Goal: Task Accomplishment & Management: Manage account settings

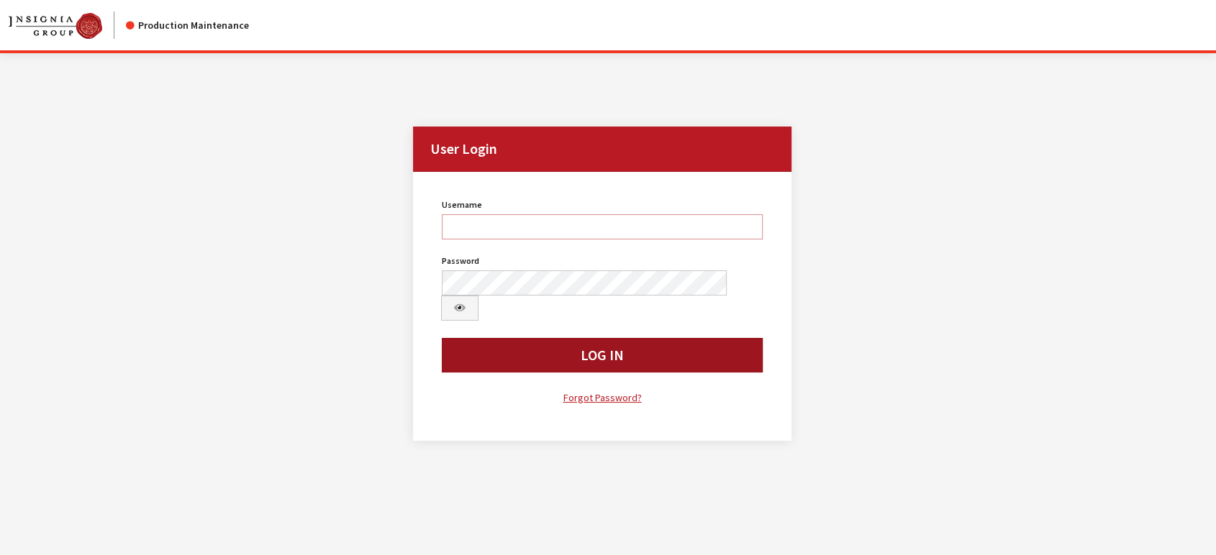
type input "jludwig"
click at [495, 340] on button "Log In" at bounding box center [602, 355] width 321 height 35
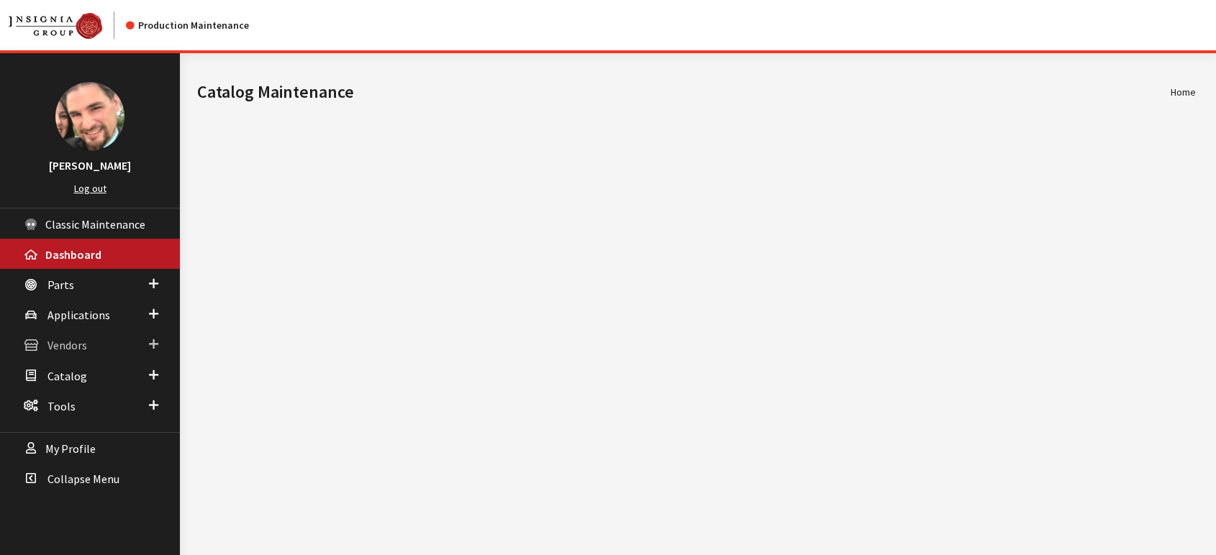
click at [65, 345] on span "Vendors" at bounding box center [67, 346] width 40 height 14
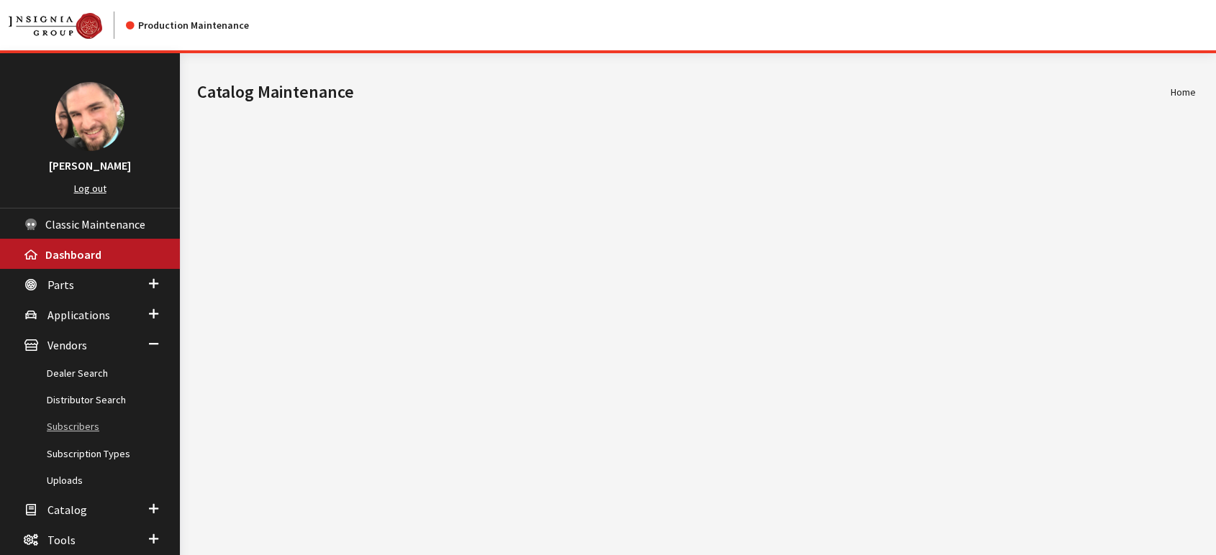
drag, startPoint x: 96, startPoint y: 425, endPoint x: 115, endPoint y: 425, distance: 18.7
click at [96, 426] on link "Subscribers" at bounding box center [90, 427] width 180 height 27
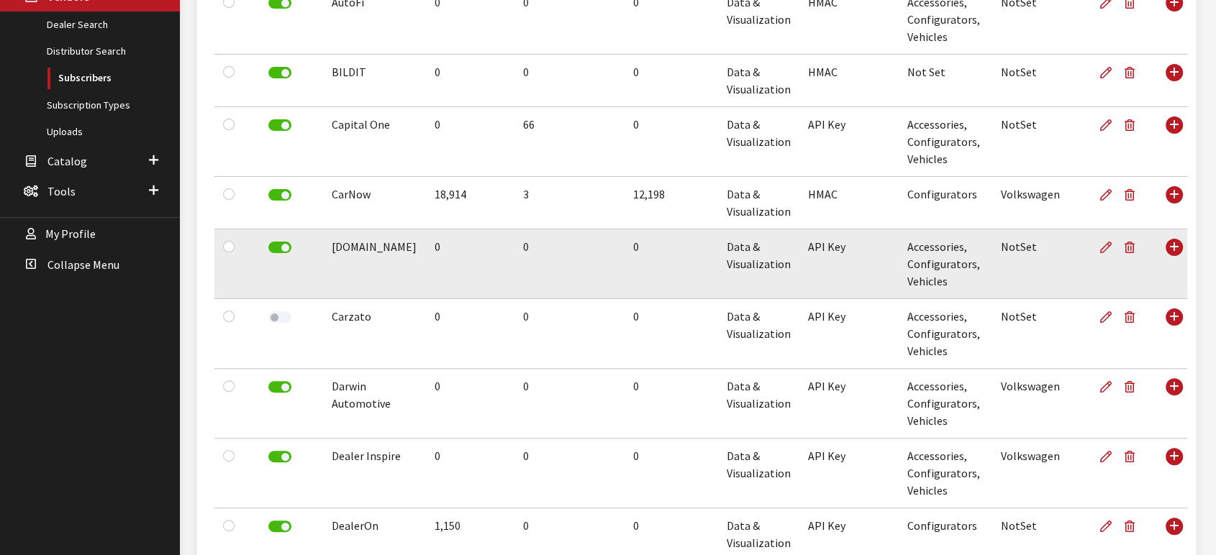
scroll to position [399, 0]
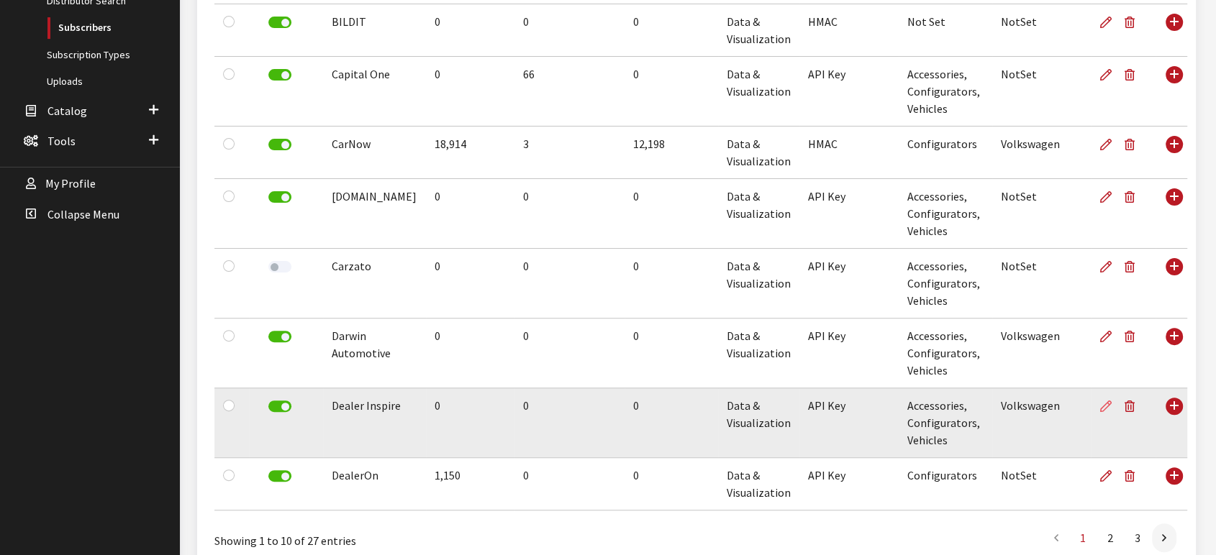
click at [1100, 403] on icon at bounding box center [1106, 407] width 12 height 12
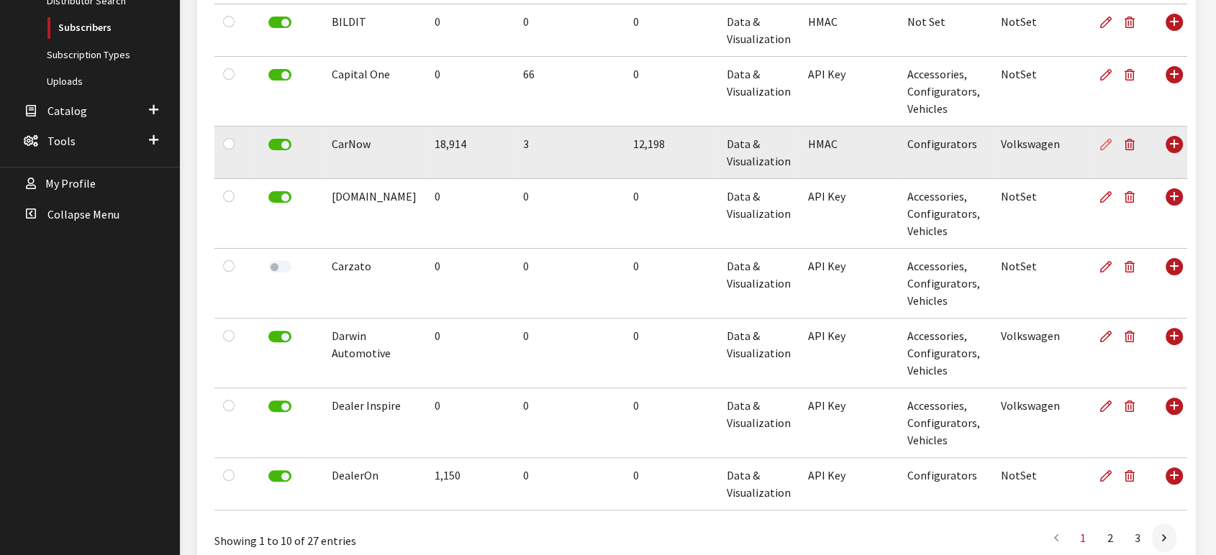
click at [1100, 146] on icon at bounding box center [1106, 146] width 12 height 12
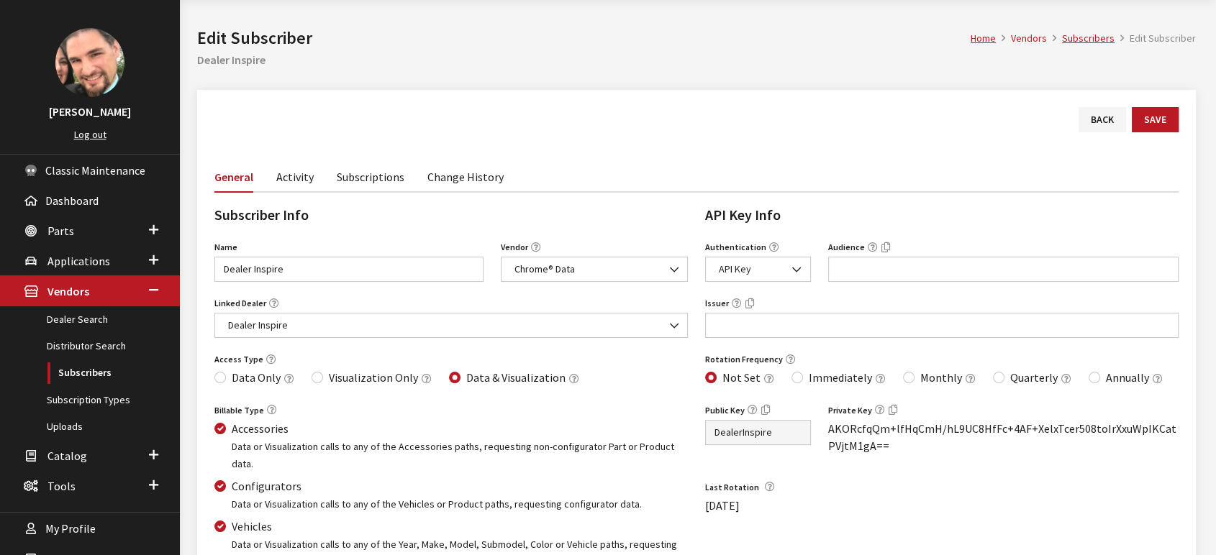
scroll to position [80, 0]
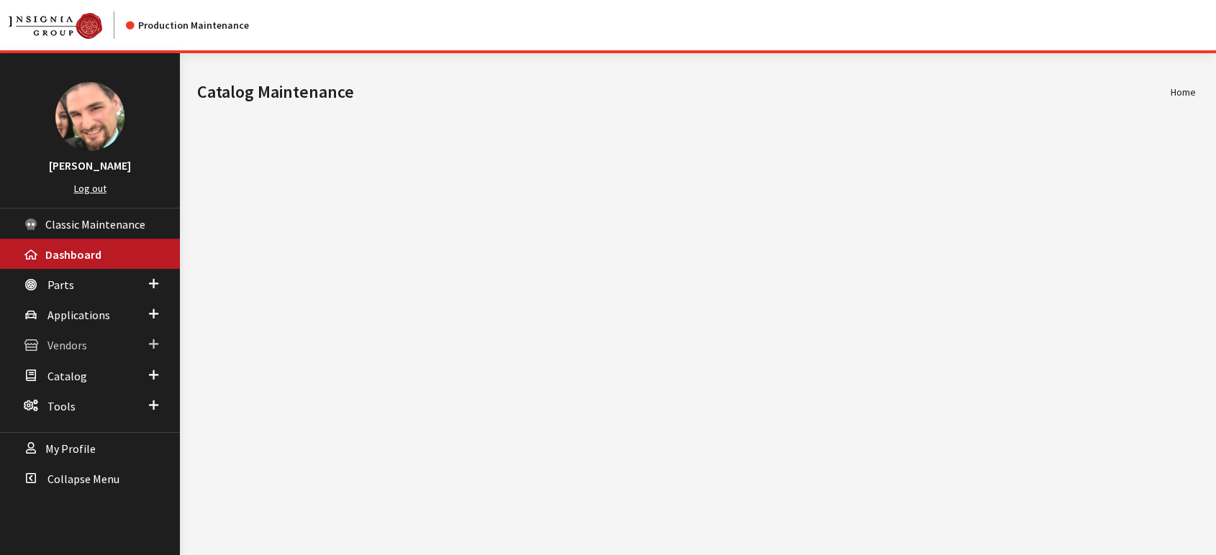
click at [67, 342] on span "Vendors" at bounding box center [67, 346] width 40 height 14
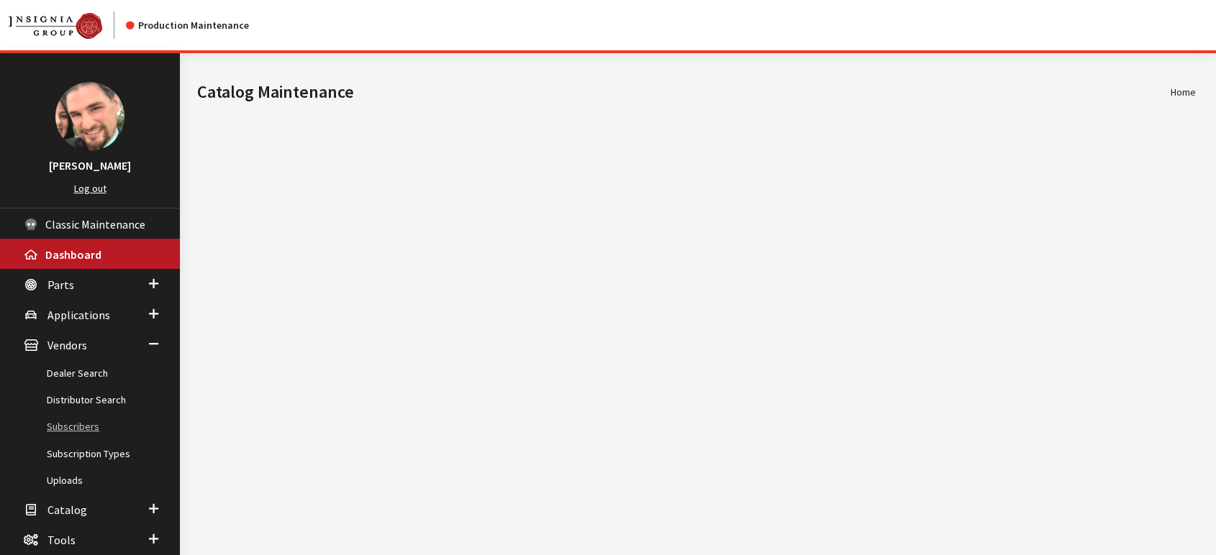
click at [68, 423] on link "Subscribers" at bounding box center [90, 427] width 180 height 27
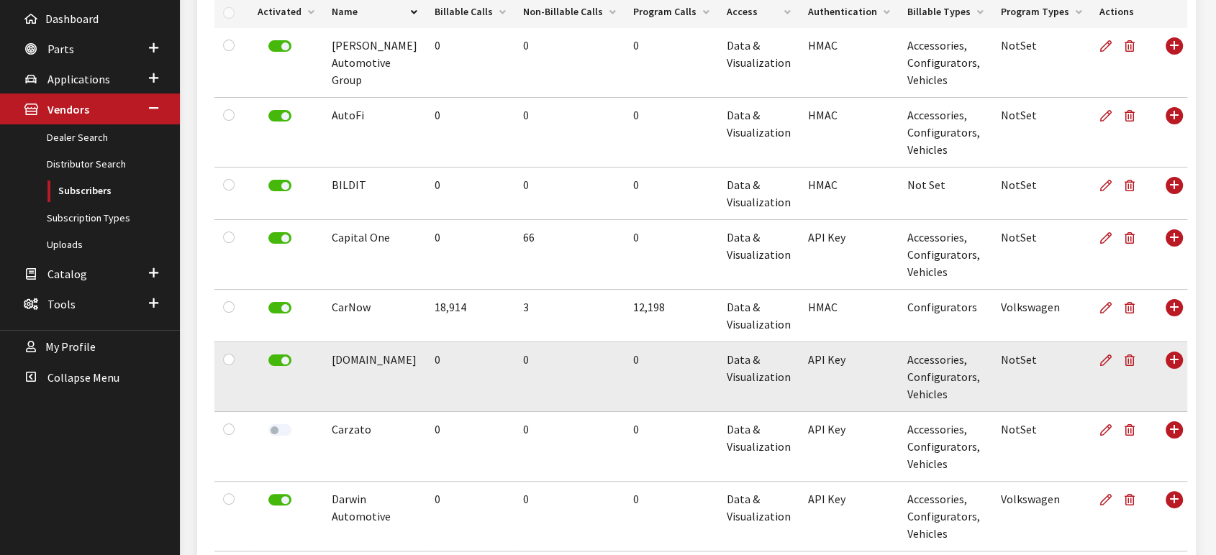
scroll to position [240, 0]
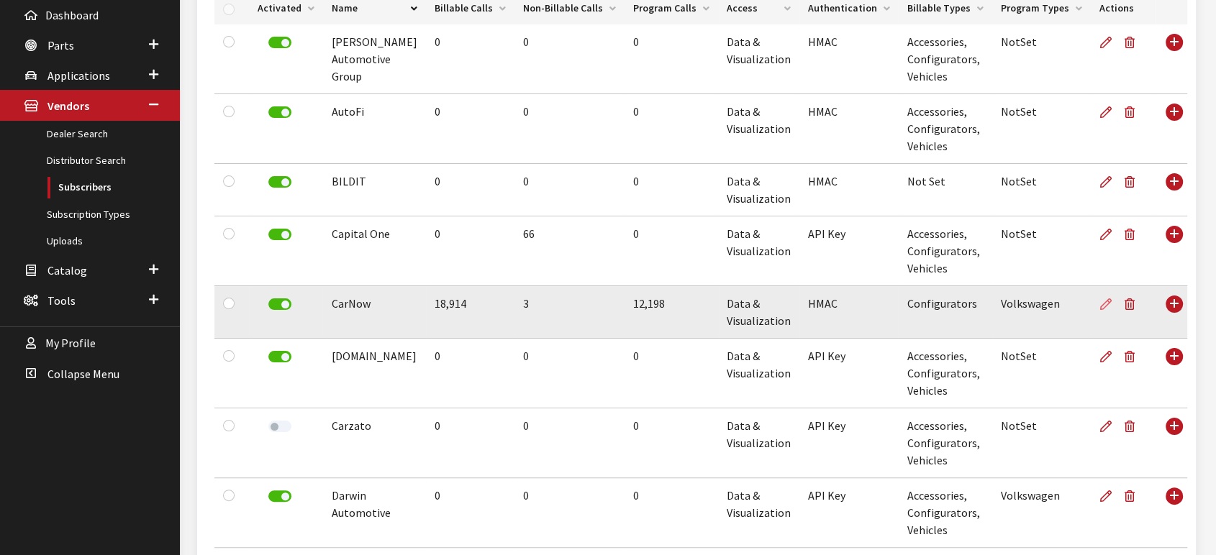
click at [1100, 306] on icon at bounding box center [1106, 305] width 12 height 12
